Goal: Complete application form

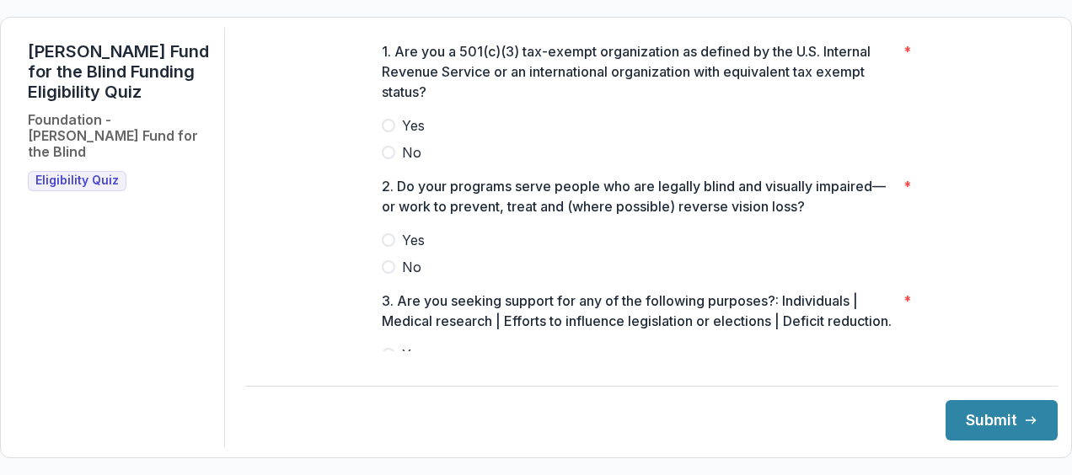
click at [388, 132] on span at bounding box center [388, 125] width 13 height 13
click at [382, 247] on span at bounding box center [388, 239] width 13 height 13
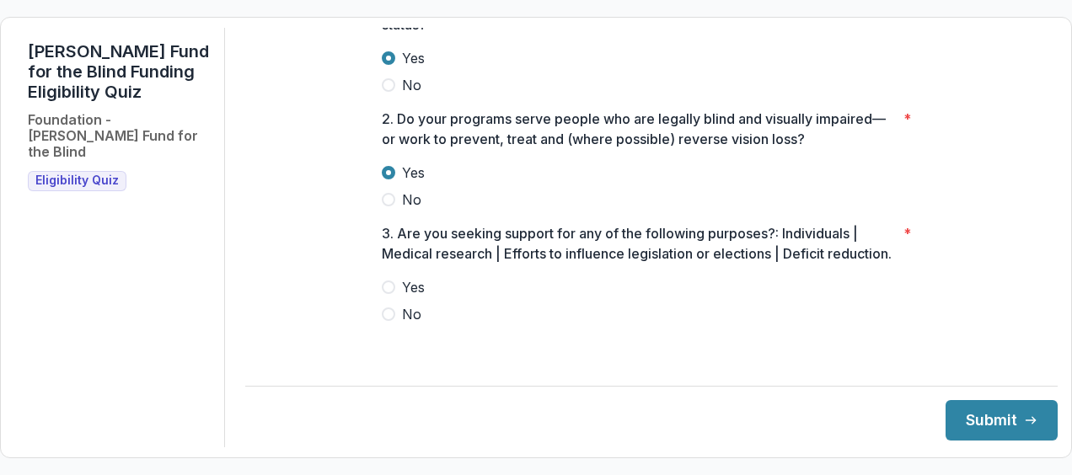
scroll to position [88, 0]
click at [388, 321] on span at bounding box center [388, 314] width 13 height 13
click at [954, 421] on button "Submit" at bounding box center [1001, 420] width 112 height 40
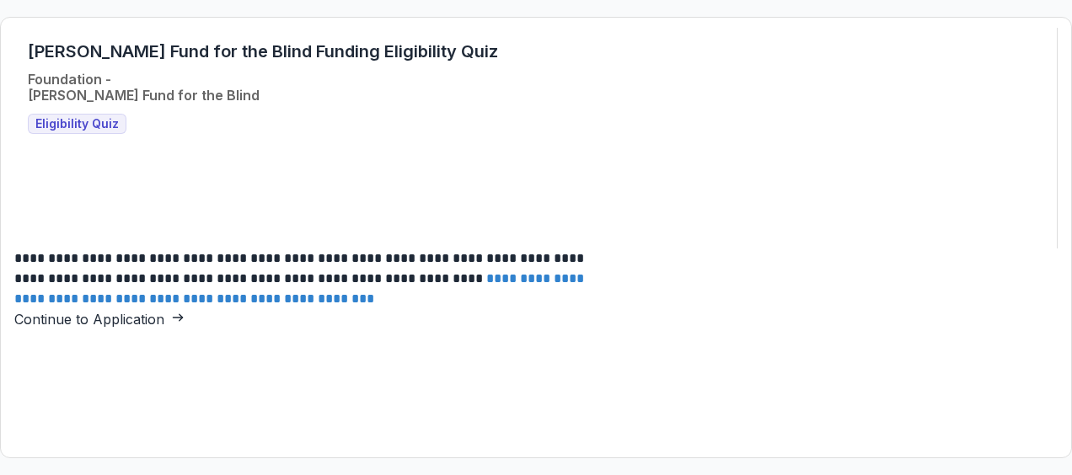
click at [185, 311] on link "Continue to Application" at bounding box center [99, 319] width 170 height 17
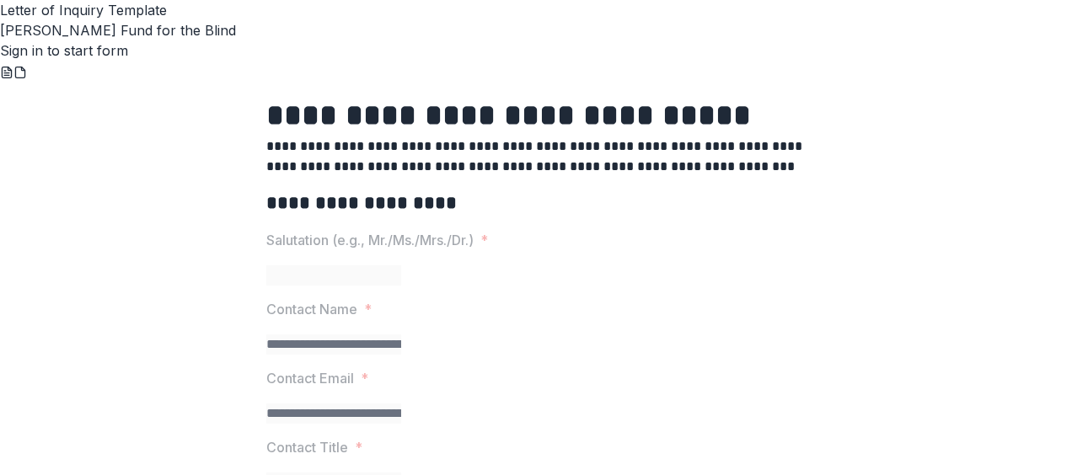
scroll to position [168, 0]
click at [366, 230] on p "Salutation (e.g., Mr./Ms./Mrs./Dr.)" at bounding box center [369, 240] width 207 height 20
click at [128, 59] on link "Sign in to start form" at bounding box center [64, 50] width 128 height 17
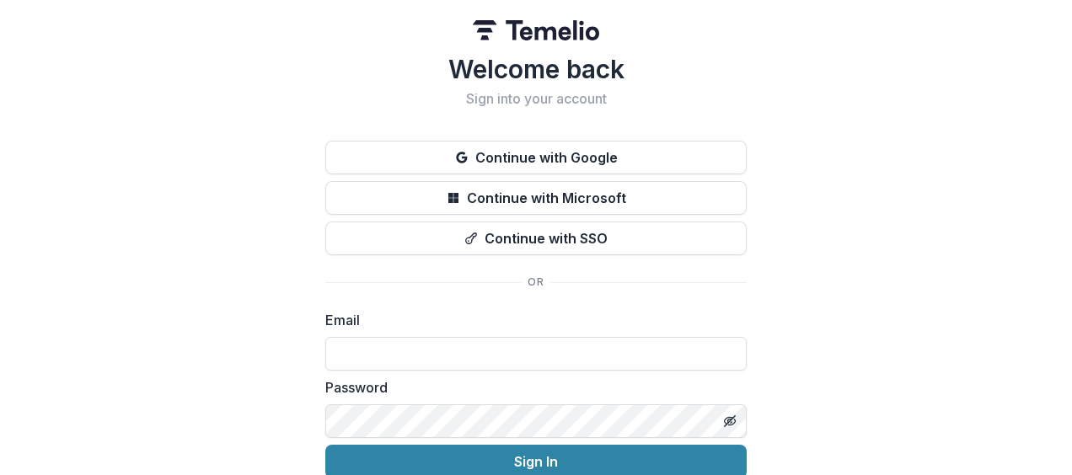
scroll to position [75, 0]
